Goal: Information Seeking & Learning: Learn about a topic

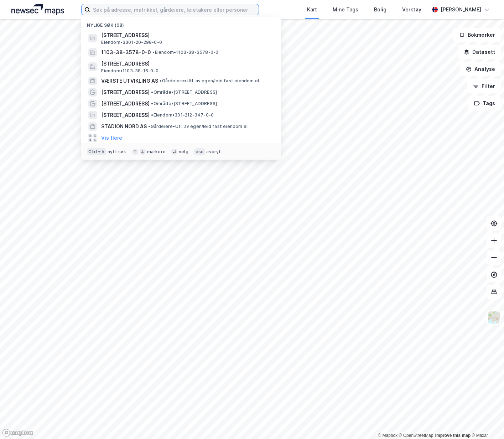
click at [137, 13] on input at bounding box center [174, 9] width 168 height 11
paste input "[PERSON_NAME]"
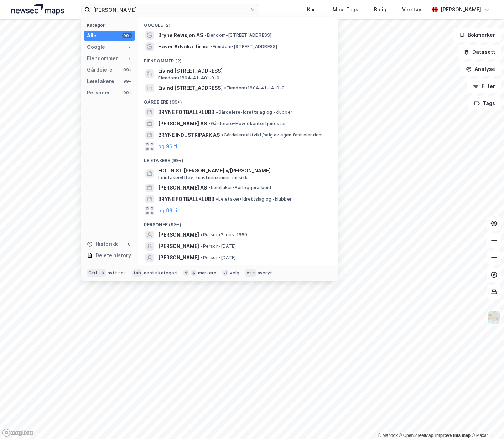
click at [256, 235] on div "[PERSON_NAME] • Person • [DATE]" at bounding box center [244, 234] width 172 height 9
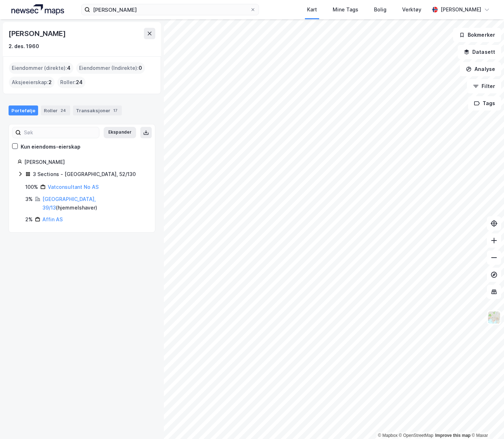
click at [171, 17] on div "[PERSON_NAME] Kart Mine Tags Bolig Verktøy [PERSON_NAME]" at bounding box center [252, 9] width 504 height 19
drag, startPoint x: 171, startPoint y: 17, endPoint x: 169, endPoint y: 11, distance: 5.5
click at [169, 11] on input "[PERSON_NAME]" at bounding box center [169, 9] width 159 height 11
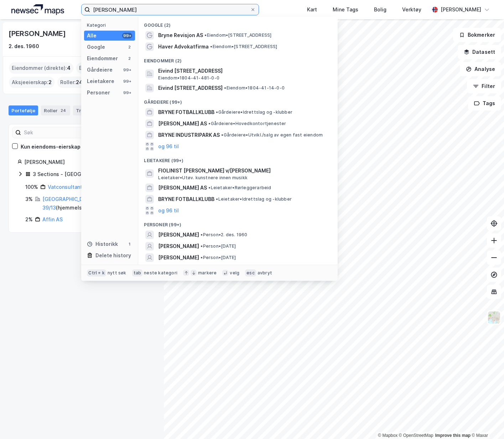
click at [169, 11] on input "[PERSON_NAME]" at bounding box center [169, 9] width 159 height 11
paste input "spen Kolflaath"
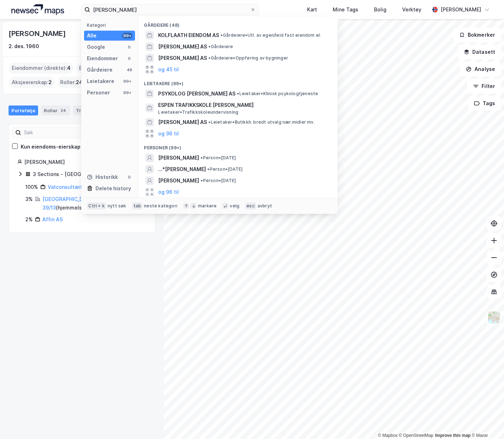
click at [223, 159] on span "• Person • [DATE]" at bounding box center [217, 158] width 35 height 6
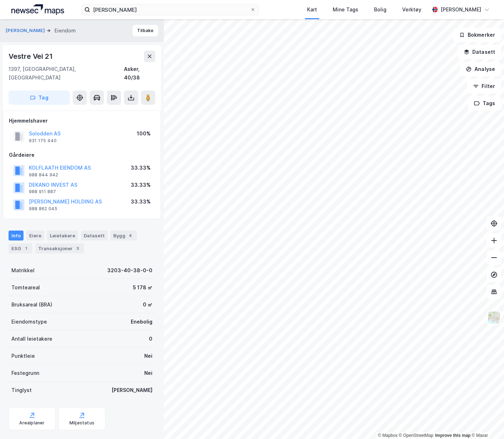
click at [42, 29] on button "[PERSON_NAME]" at bounding box center [26, 30] width 41 height 7
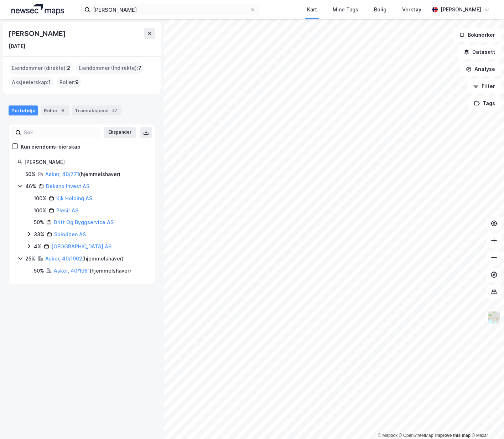
click at [79, 272] on link "Asker, 40/1961" at bounding box center [72, 270] width 36 height 6
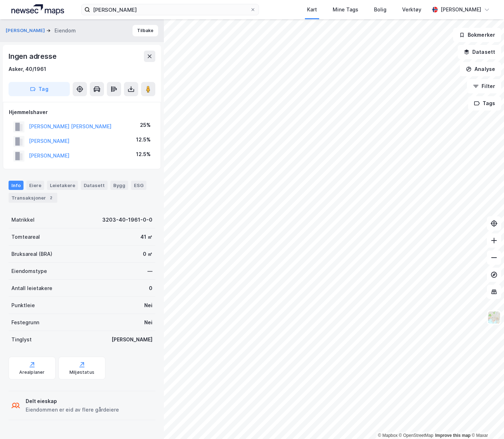
click at [44, 26] on div "[PERSON_NAME] Eiendom" at bounding box center [44, 30] width 76 height 9
click at [42, 30] on button "[PERSON_NAME]" at bounding box center [26, 30] width 41 height 7
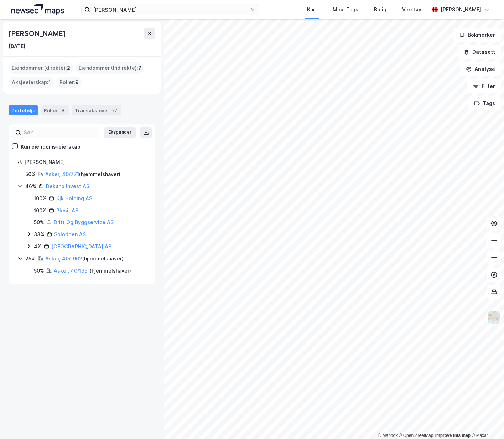
click at [48, 188] on link "Dekano Invest AS" at bounding box center [67, 186] width 43 height 6
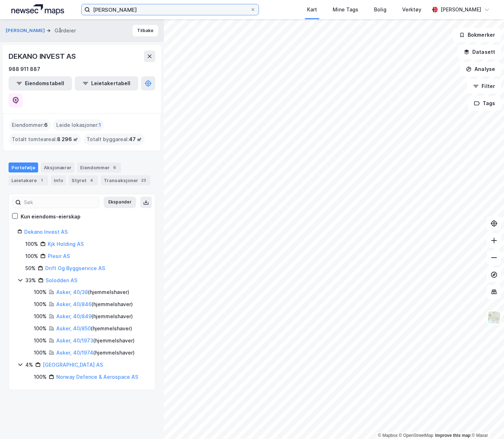
click at [150, 11] on input "[PERSON_NAME]" at bounding box center [169, 9] width 159 height 11
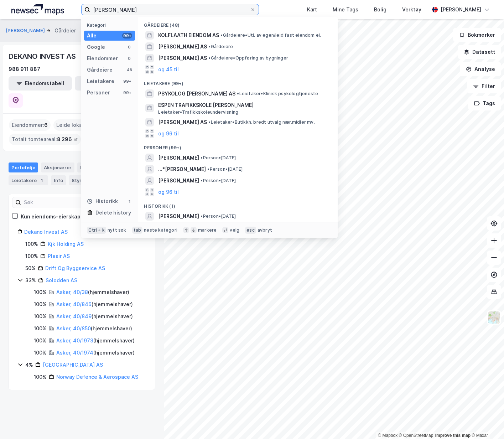
click at [150, 11] on input "[PERSON_NAME]" at bounding box center [169, 9] width 159 height 11
paste input "[PERSON_NAME]"
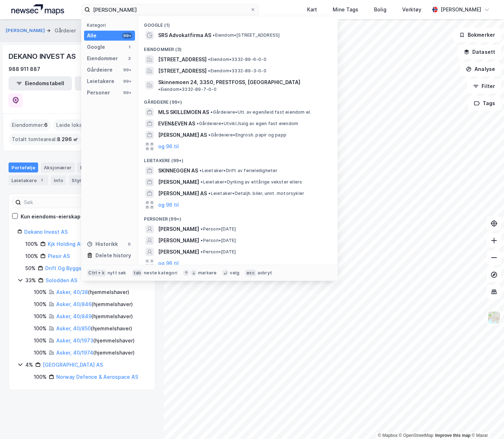
click at [236, 226] on span "• Person • [DATE]" at bounding box center [217, 229] width 35 height 6
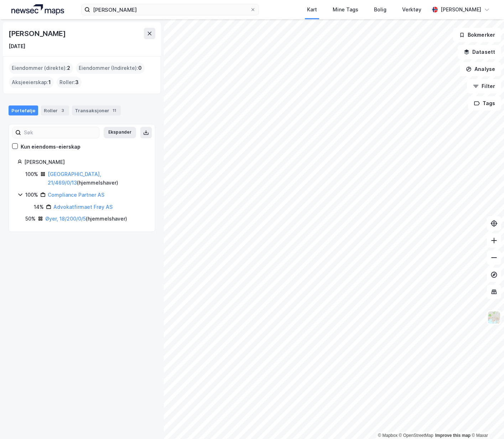
click at [66, 173] on link "[GEOGRAPHIC_DATA], 21/469/0/13" at bounding box center [74, 178] width 53 height 15
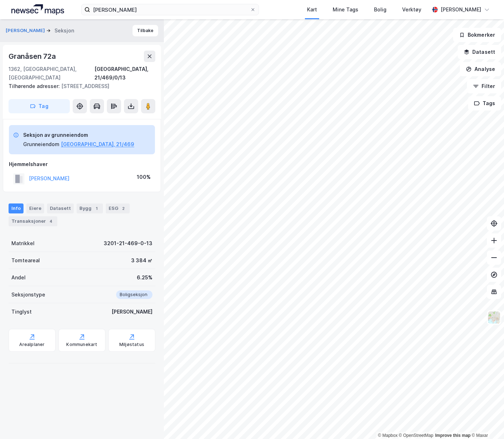
click at [42, 216] on div "Transaksjoner 4" at bounding box center [33, 221] width 49 height 10
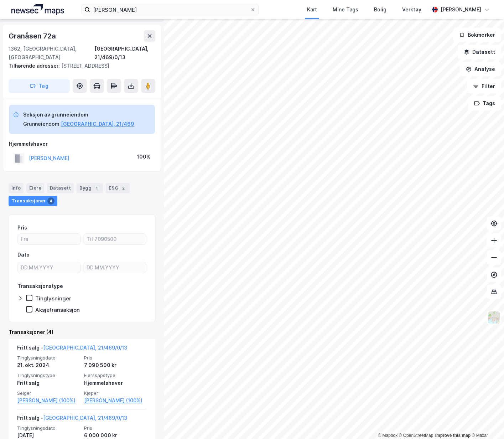
scroll to position [36, 0]
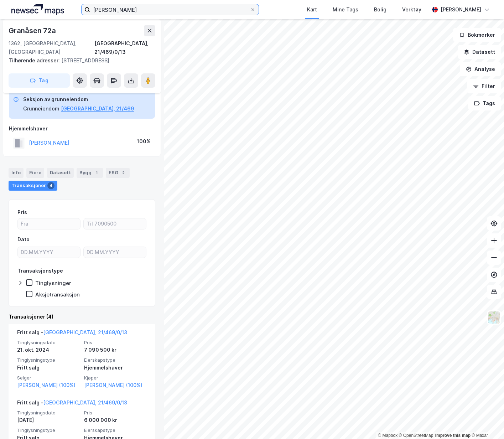
click at [124, 12] on input "[PERSON_NAME]" at bounding box center [169, 9] width 159 height 11
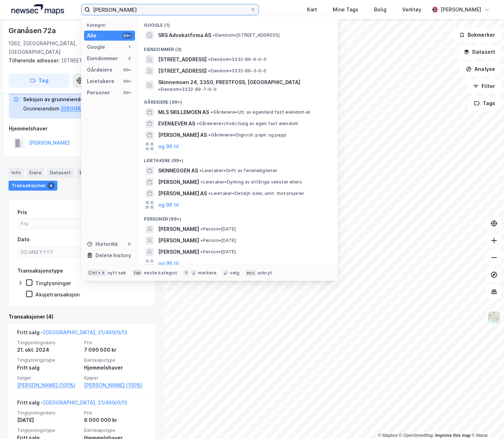
click at [124, 12] on input "[PERSON_NAME]" at bounding box center [169, 9] width 159 height 11
paste input "[PERSON_NAME]"
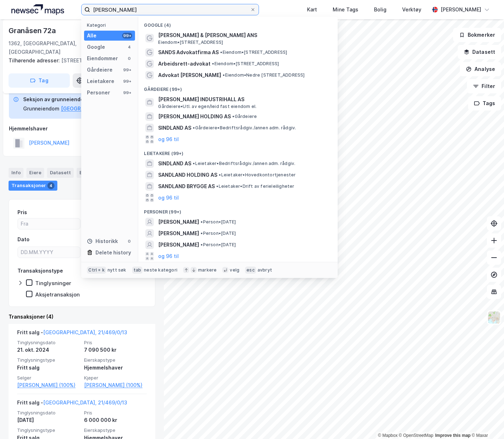
click at [202, 9] on input "[PERSON_NAME]" at bounding box center [169, 9] width 159 height 11
paste input "[PERSON_NAME]"
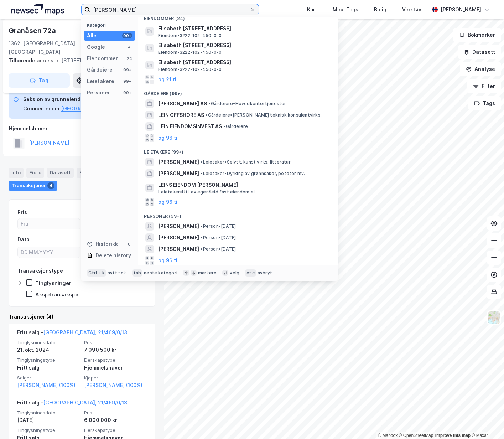
scroll to position [84, 0]
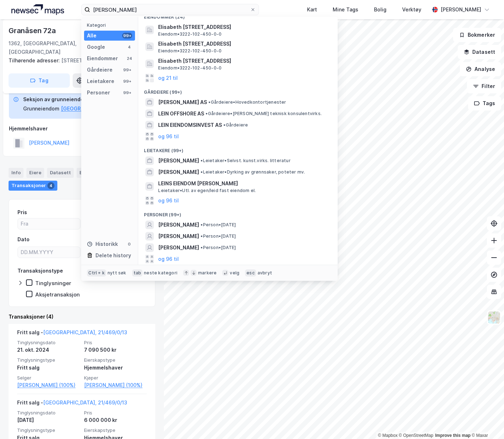
click at [256, 234] on div "[PERSON_NAME] • Person • [DATE]" at bounding box center [244, 236] width 172 height 9
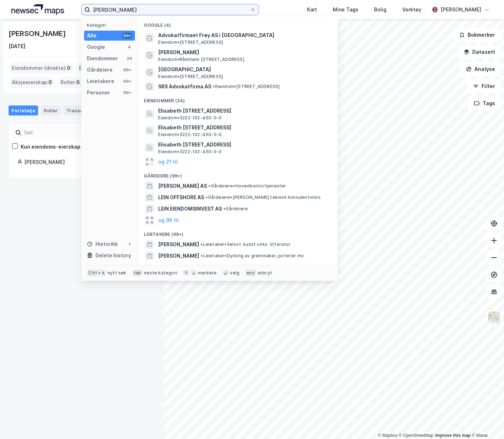
drag, startPoint x: 148, startPoint y: 12, endPoint x: 62, endPoint y: 11, distance: 86.5
click at [62, 11] on div "[PERSON_NAME] Kategori Alle 99+ Google 4 Eiendommer 24 Gårdeiere 99+ Leietakere…" at bounding box center [252, 9] width 504 height 19
paste input "[PERSON_NAME]"
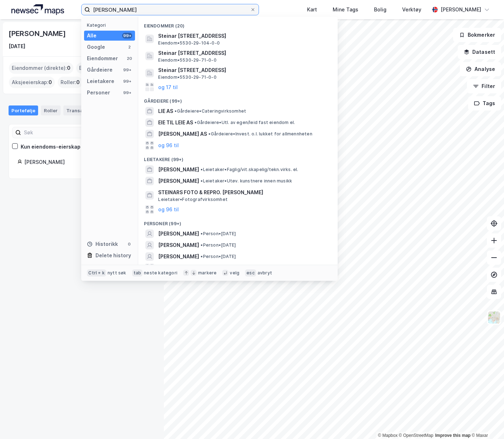
scroll to position [44, 0]
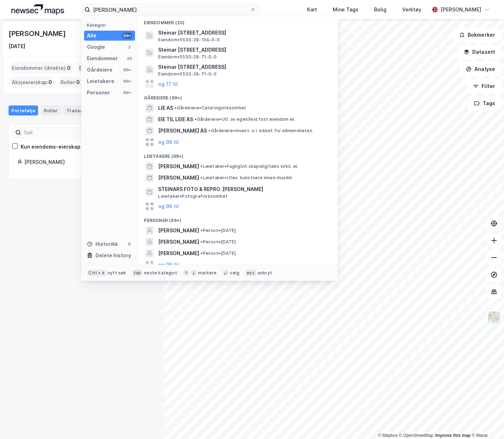
click at [255, 226] on div "[PERSON_NAME] • Person • [DATE]" at bounding box center [244, 230] width 172 height 9
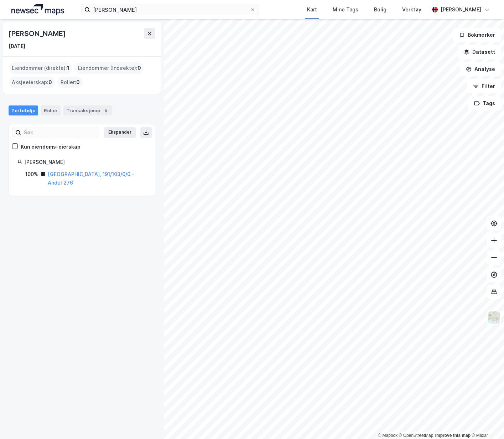
click at [77, 174] on link "[GEOGRAPHIC_DATA], 191/103/0/0 - Andel 276" at bounding box center [91, 178] width 87 height 15
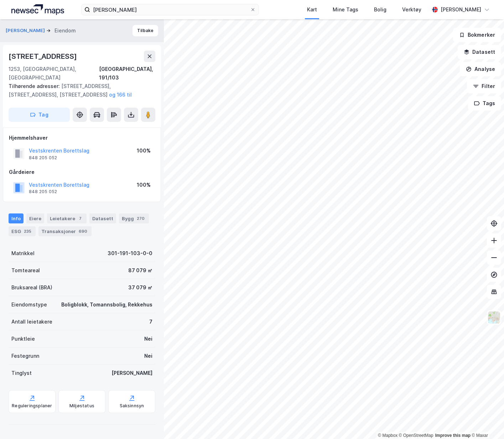
click at [82, 227] on div "690" at bounding box center [82, 230] width 11 height 7
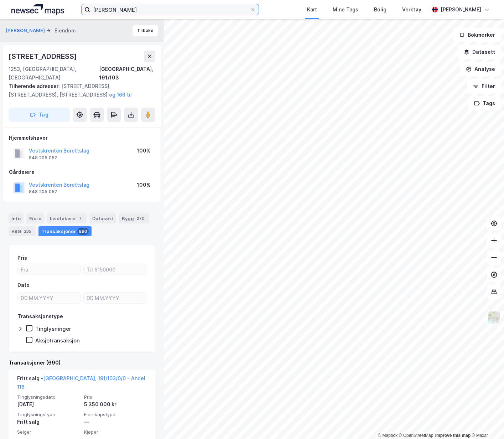
click at [175, 13] on input "[PERSON_NAME]" at bounding box center [169, 9] width 159 height 11
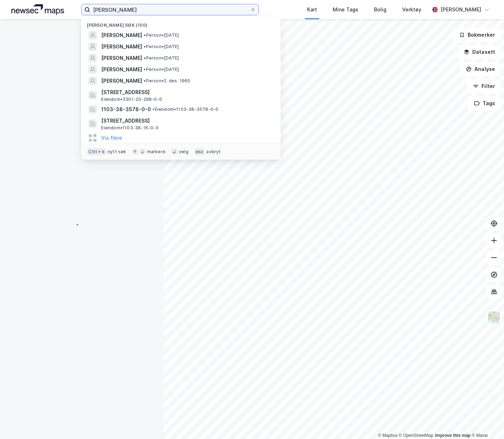
click at [175, 13] on input "[PERSON_NAME]" at bounding box center [169, 9] width 159 height 11
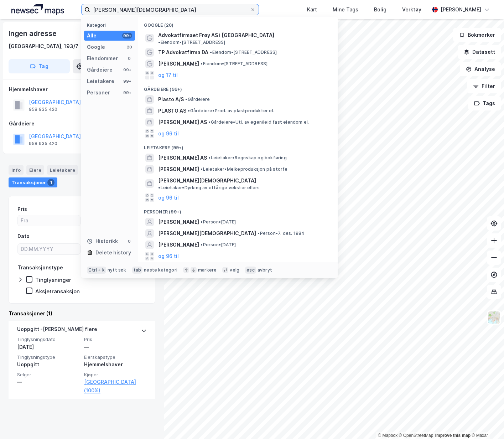
type input "[PERSON_NAME][DEMOGRAPHIC_DATA]"
click at [215, 229] on span "[PERSON_NAME][DEMOGRAPHIC_DATA]" at bounding box center [207, 233] width 98 height 9
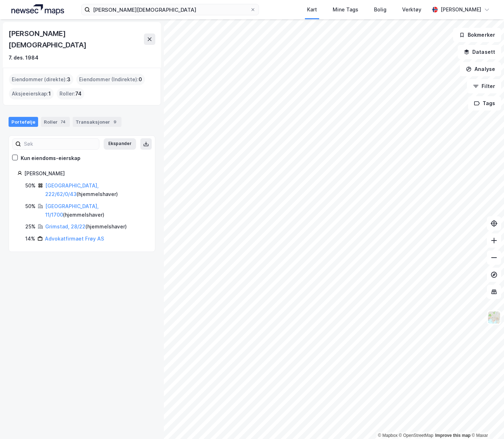
click at [62, 203] on link "[GEOGRAPHIC_DATA], 11/1700" at bounding box center [71, 210] width 53 height 15
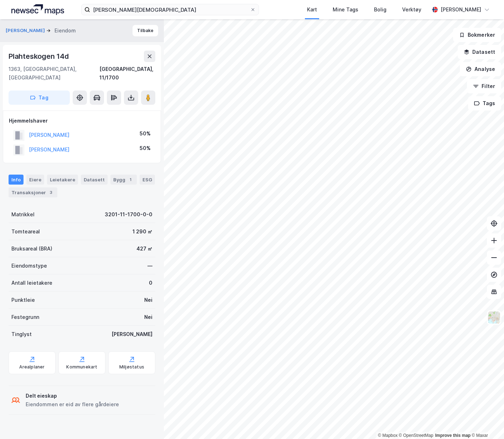
click at [25, 187] on div "Transaksjoner 3" at bounding box center [33, 192] width 49 height 10
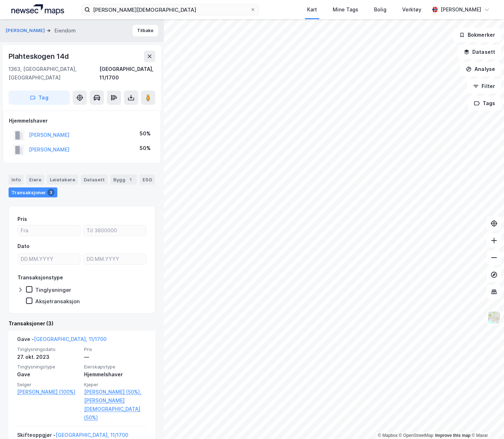
click at [19, 174] on div "Info" at bounding box center [16, 179] width 15 height 10
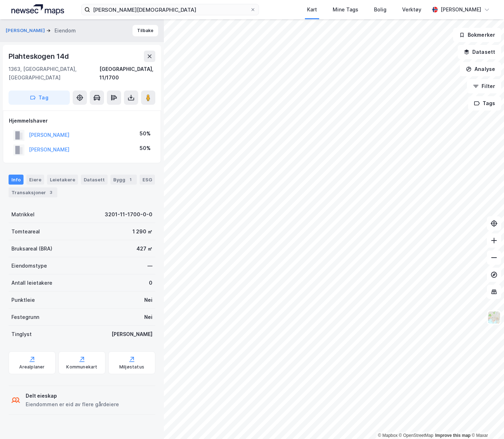
click at [31, 29] on button "[PERSON_NAME]" at bounding box center [26, 30] width 41 height 7
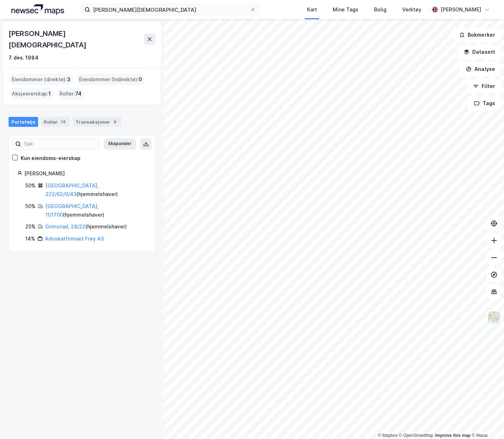
click at [65, 182] on link "[GEOGRAPHIC_DATA], 222/62/0/43" at bounding box center [71, 189] width 53 height 15
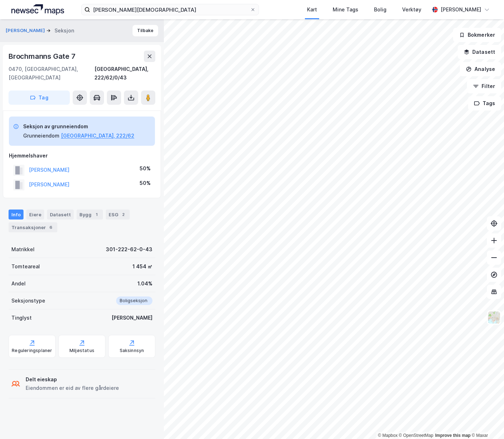
click at [35, 222] on div "Transaksjoner 6" at bounding box center [33, 227] width 49 height 10
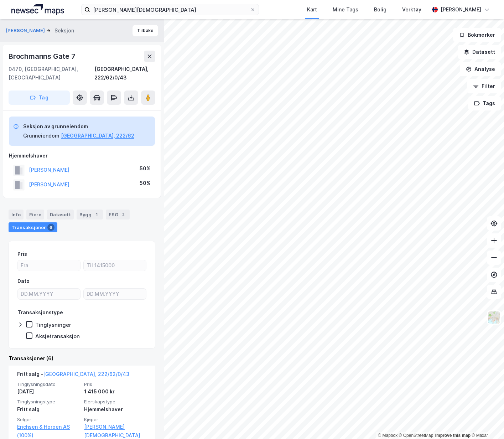
click at [46, 32] on button "[PERSON_NAME]" at bounding box center [26, 30] width 41 height 7
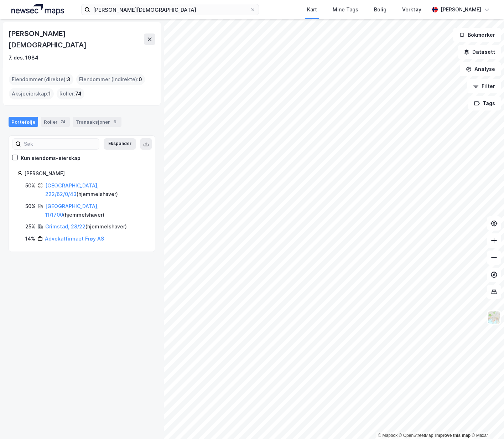
click at [63, 223] on link "Grimstad, 28/22" at bounding box center [65, 226] width 40 height 6
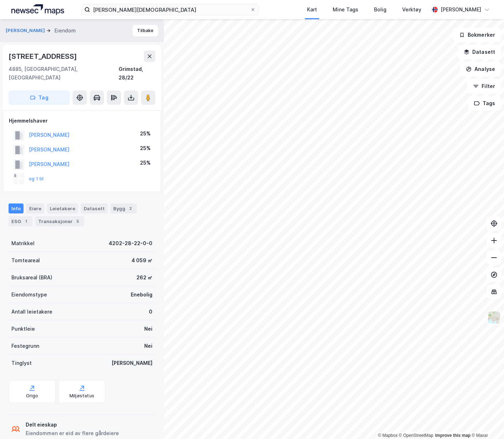
scroll to position [1, 0]
click at [60, 215] on div "Transaksjoner 5" at bounding box center [59, 220] width 49 height 10
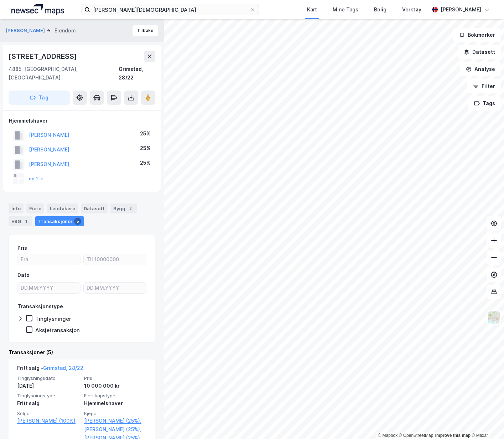
click at [34, 31] on button "[PERSON_NAME]" at bounding box center [26, 30] width 41 height 7
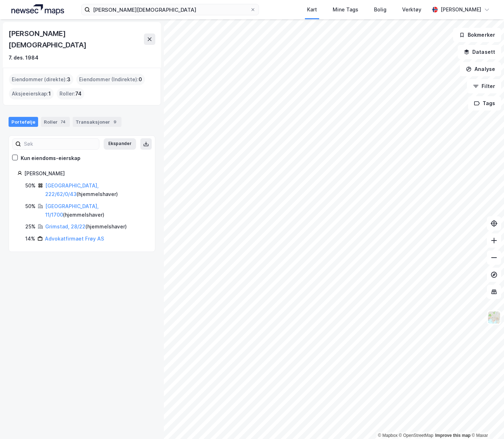
click at [66, 235] on link "Advokatfirmaet Frøy AS" at bounding box center [74, 238] width 59 height 6
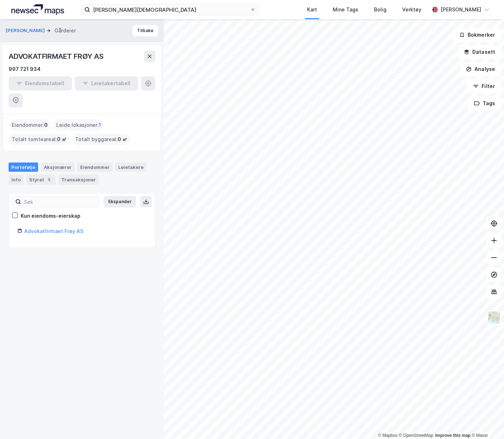
click at [61, 228] on link "Advokatfirmaet Frøy AS" at bounding box center [53, 231] width 59 height 6
click at [54, 228] on link "Advokatfirmaet Frøy AS" at bounding box center [53, 231] width 59 height 6
click at [48, 176] on div "5" at bounding box center [49, 179] width 7 height 7
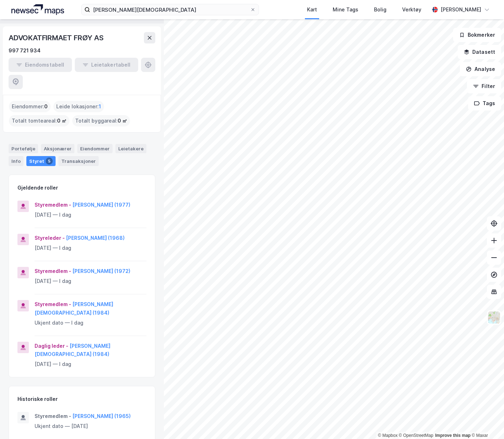
scroll to position [36, 0]
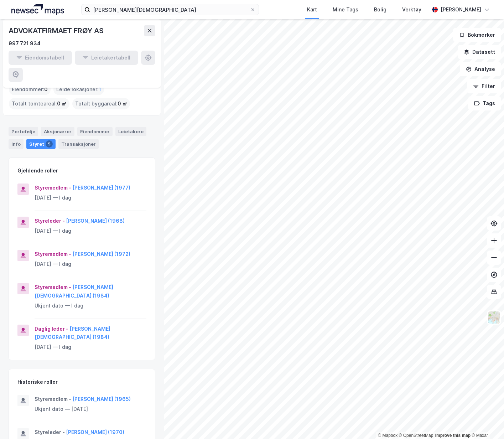
click at [0, 0] on button "[PERSON_NAME] (1968)" at bounding box center [0, 0] width 0 height 0
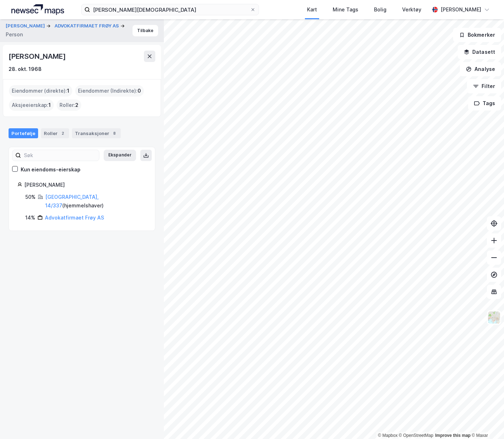
click at [74, 194] on link "[GEOGRAPHIC_DATA], 14/337" at bounding box center [71, 201] width 53 height 15
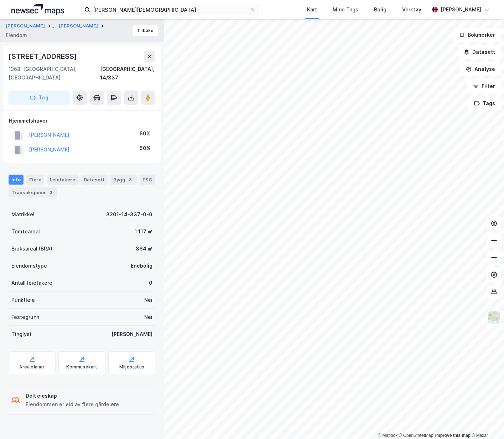
click at [42, 188] on div "Transaksjoner 2" at bounding box center [33, 192] width 49 height 10
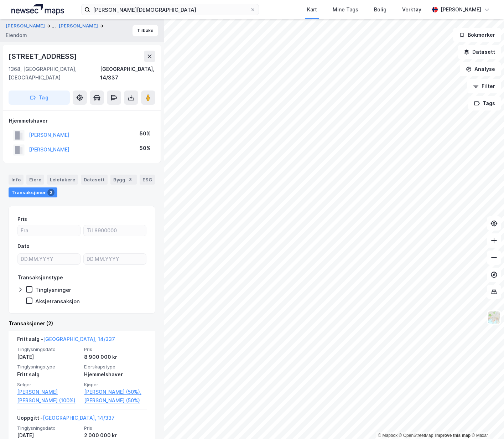
click at [28, 27] on button "[PERSON_NAME]" at bounding box center [26, 26] width 41 height 9
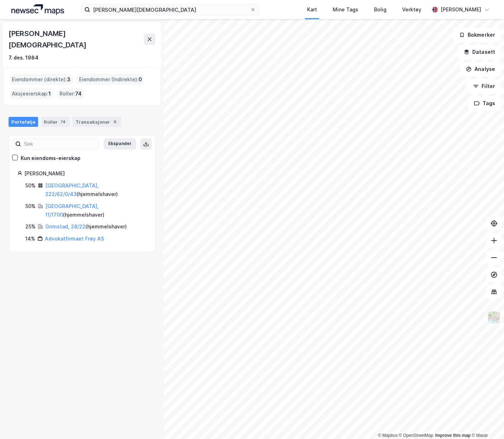
click at [75, 235] on link "Advokatfirmaet Frøy AS" at bounding box center [74, 238] width 59 height 6
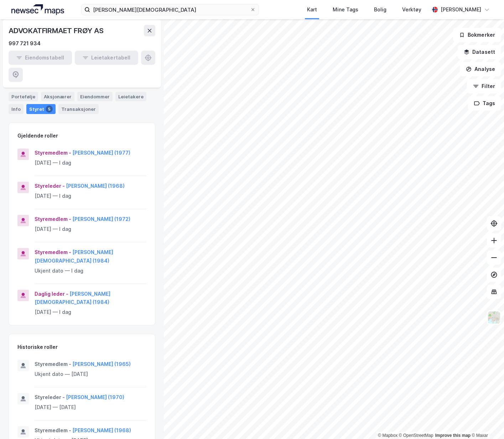
scroll to position [36, 0]
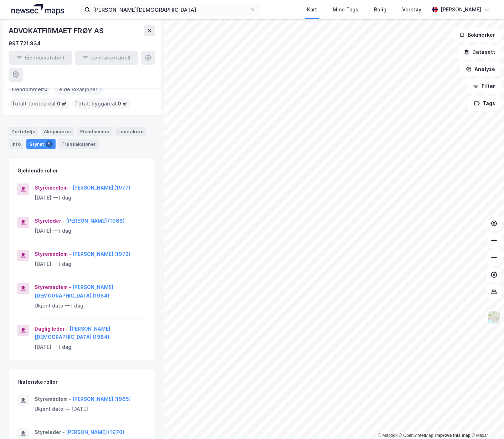
click at [0, 0] on button "[PERSON_NAME] (1972)" at bounding box center [0, 0] width 0 height 0
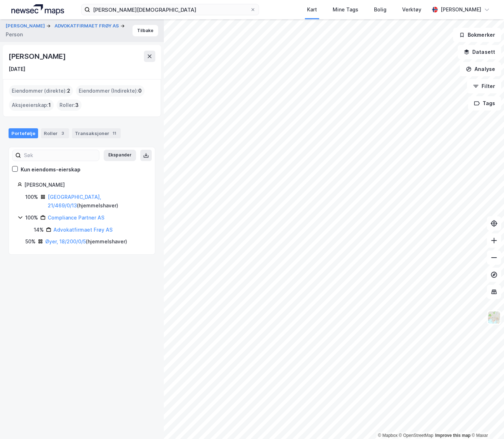
click at [75, 196] on link "[GEOGRAPHIC_DATA], 21/469/0/13" at bounding box center [74, 201] width 53 height 15
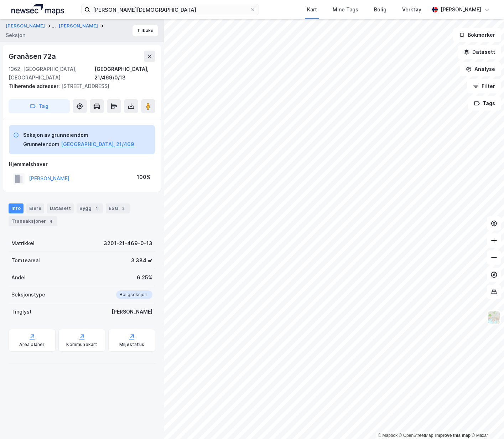
click at [47, 217] on div "4" at bounding box center [50, 220] width 7 height 7
